Goal: Information Seeking & Learning: Find contact information

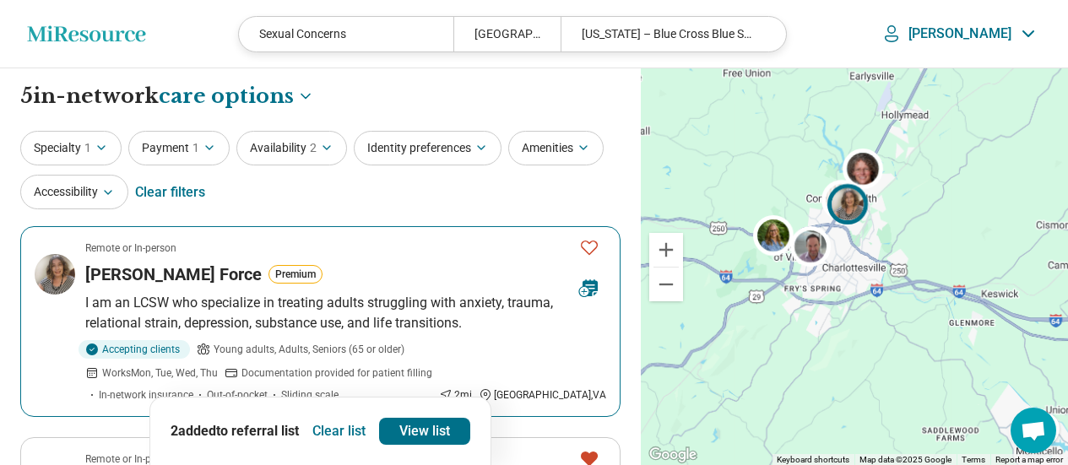
select select "***"
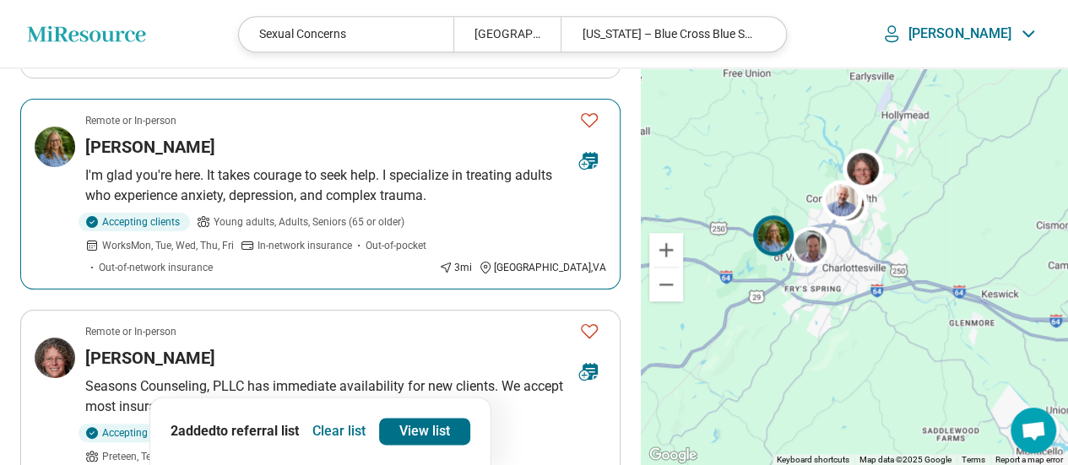
scroll to position [1013, 0]
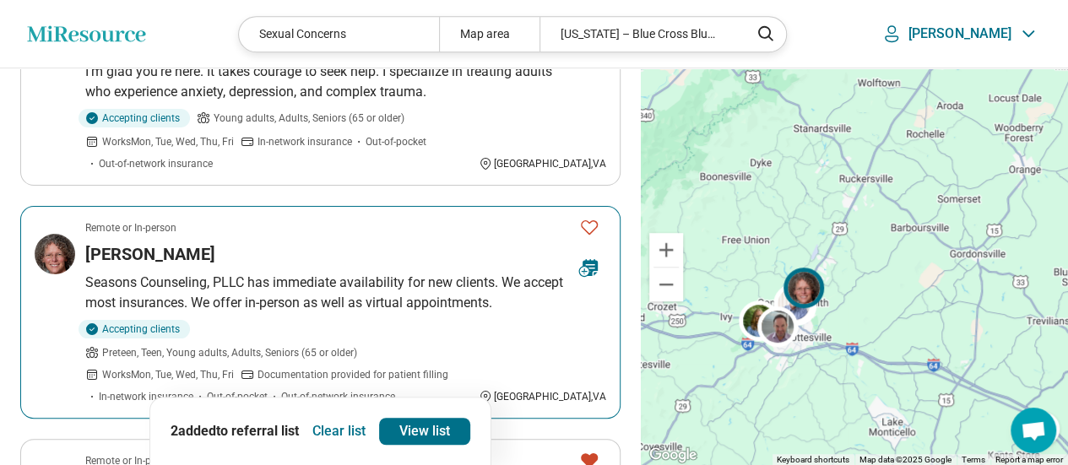
scroll to position [469, 0]
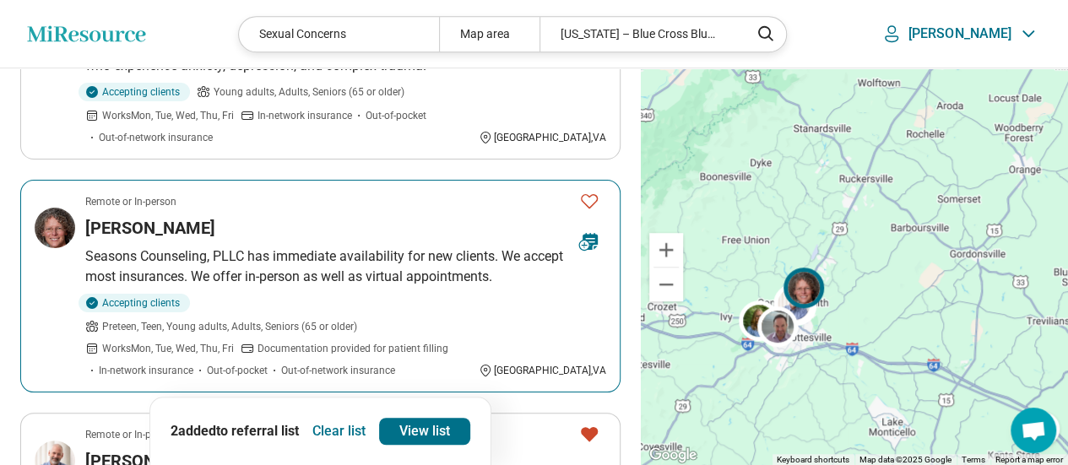
click at [185, 206] on div "Remote or In-person" at bounding box center [325, 201] width 480 height 15
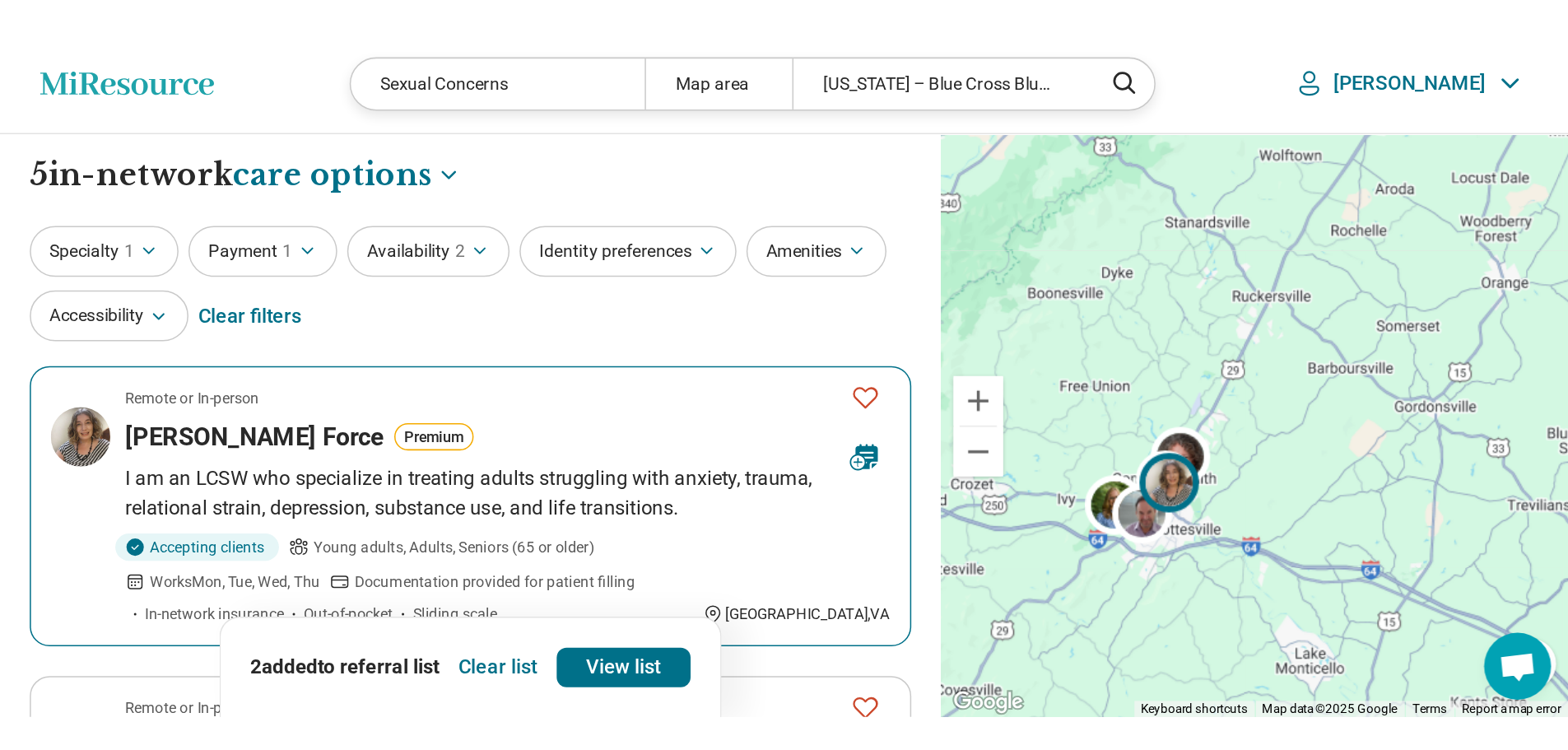
scroll to position [0, 0]
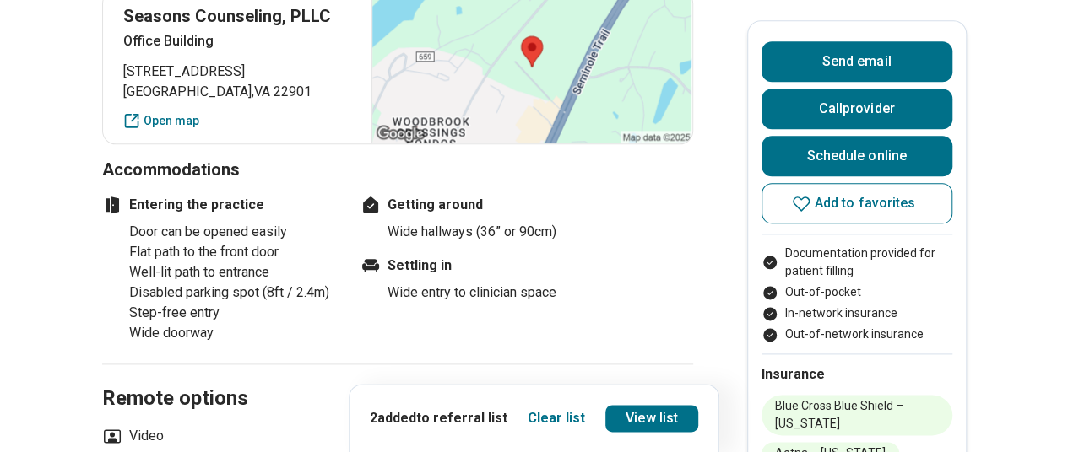
scroll to position [507, 0]
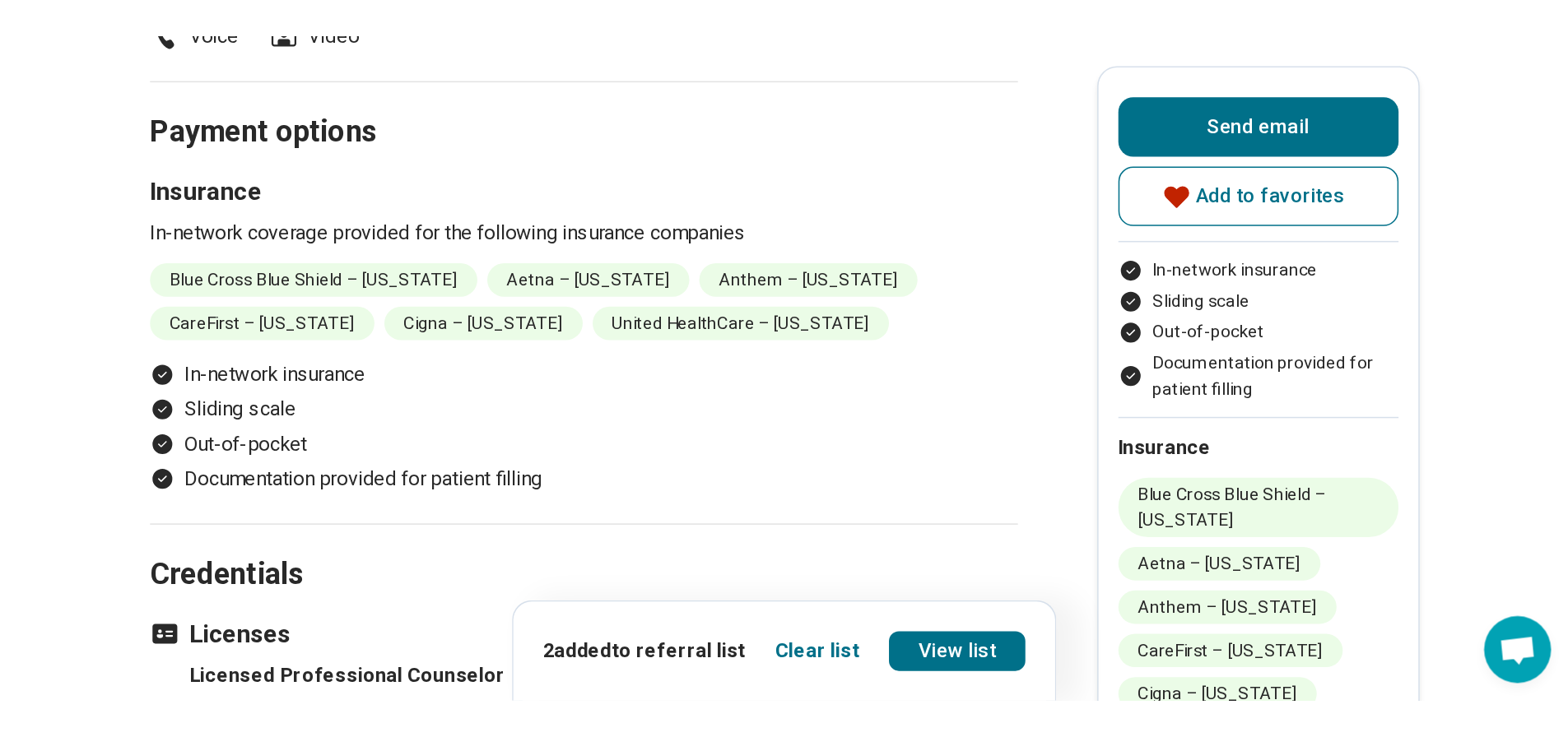
scroll to position [1234, 0]
